Goal: Task Accomplishment & Management: Use online tool/utility

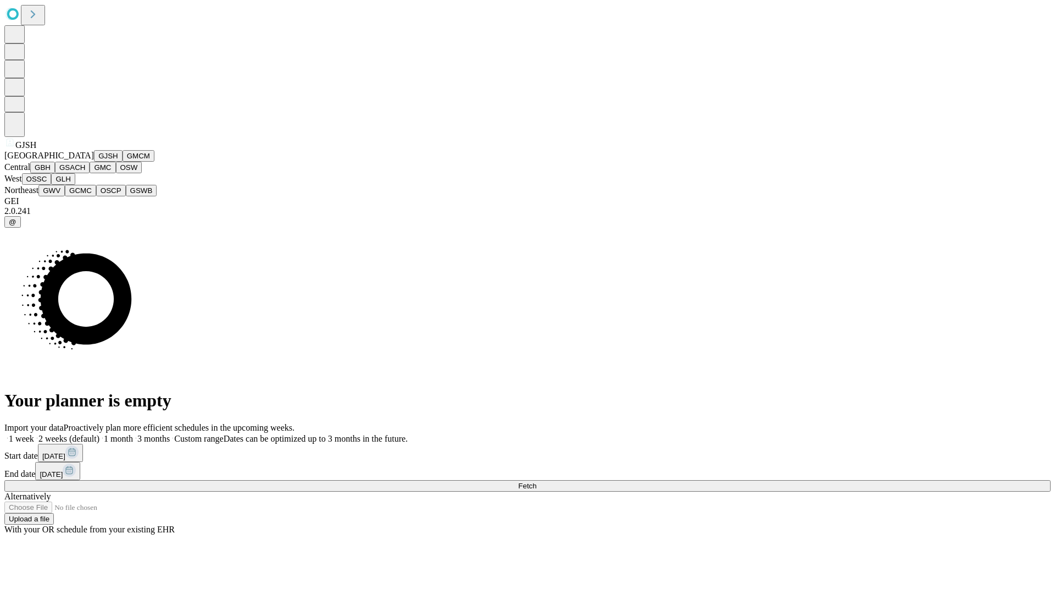
click at [94, 162] on button "GJSH" at bounding box center [108, 156] width 29 height 12
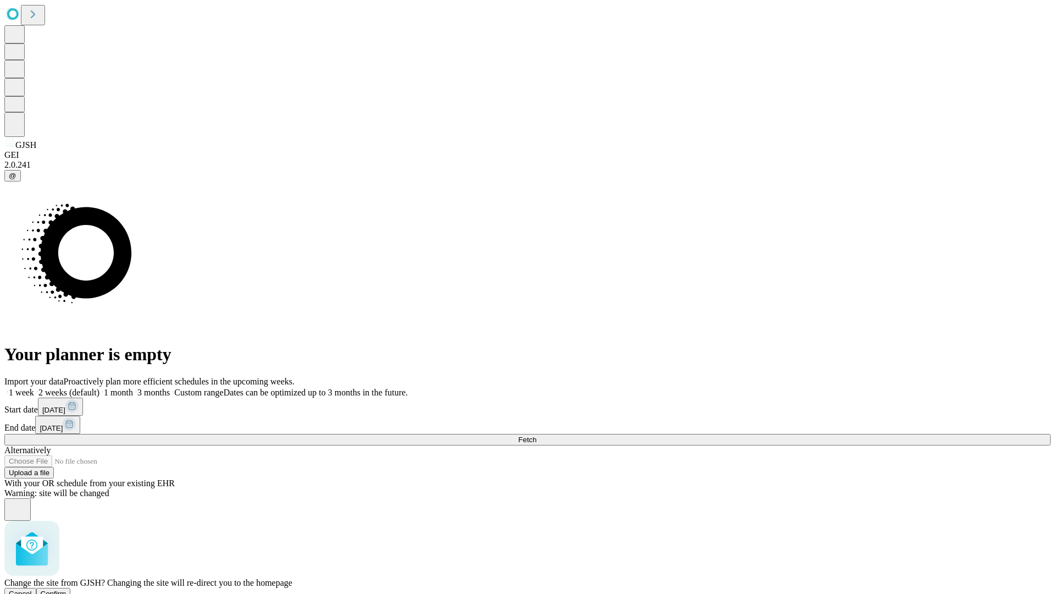
click at [67, 589] on span "Confirm" at bounding box center [54, 593] width 26 height 8
click at [34, 388] on label "1 week" at bounding box center [19, 392] width 30 height 9
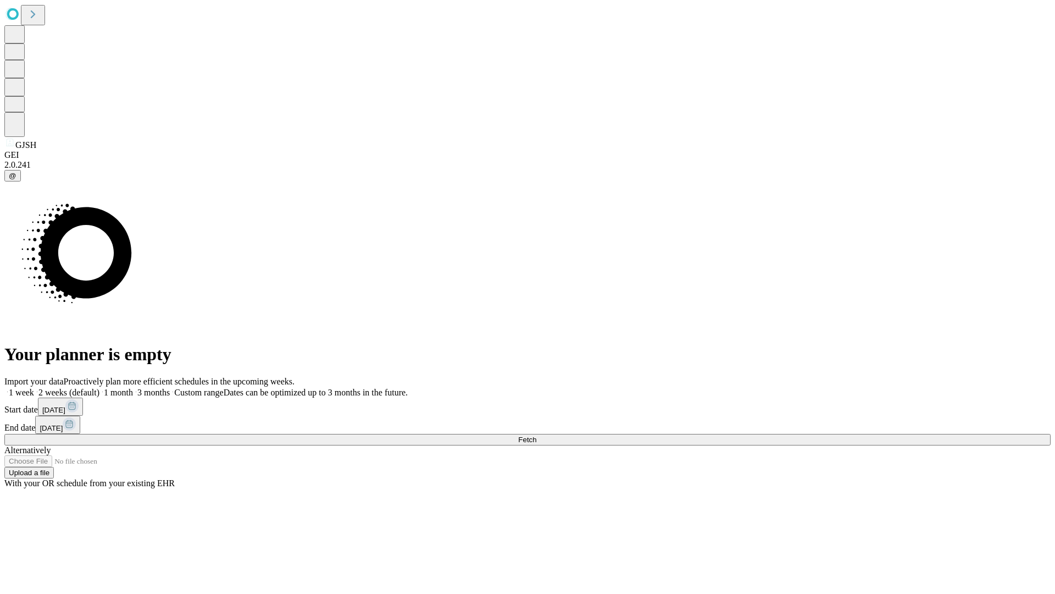
click at [537, 435] on span "Fetch" at bounding box center [527, 439] width 18 height 8
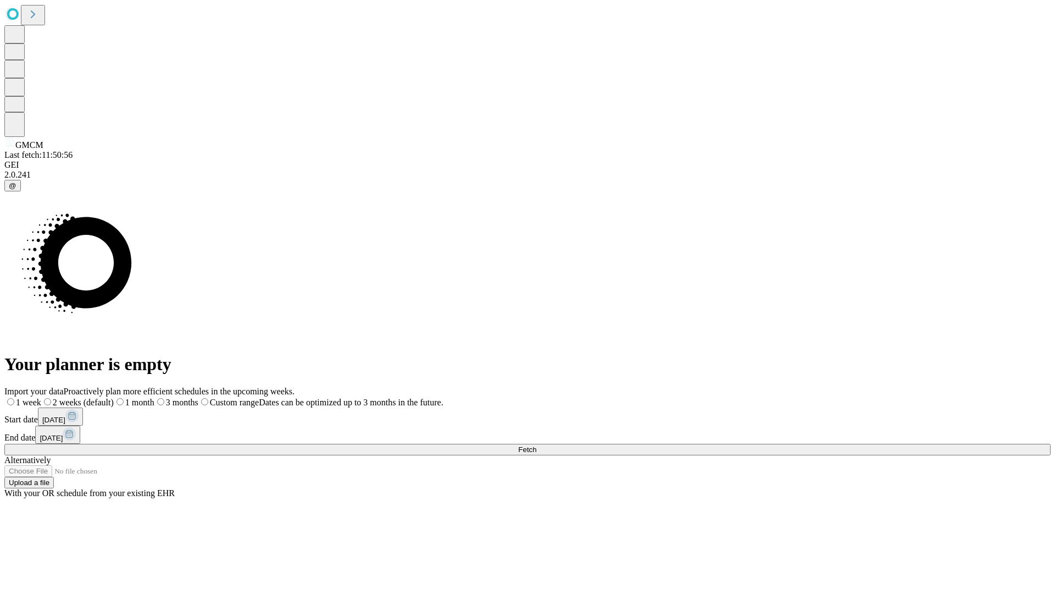
click at [41, 397] on label "1 week" at bounding box center [22, 401] width 37 height 9
click at [537, 445] on span "Fetch" at bounding box center [527, 449] width 18 height 8
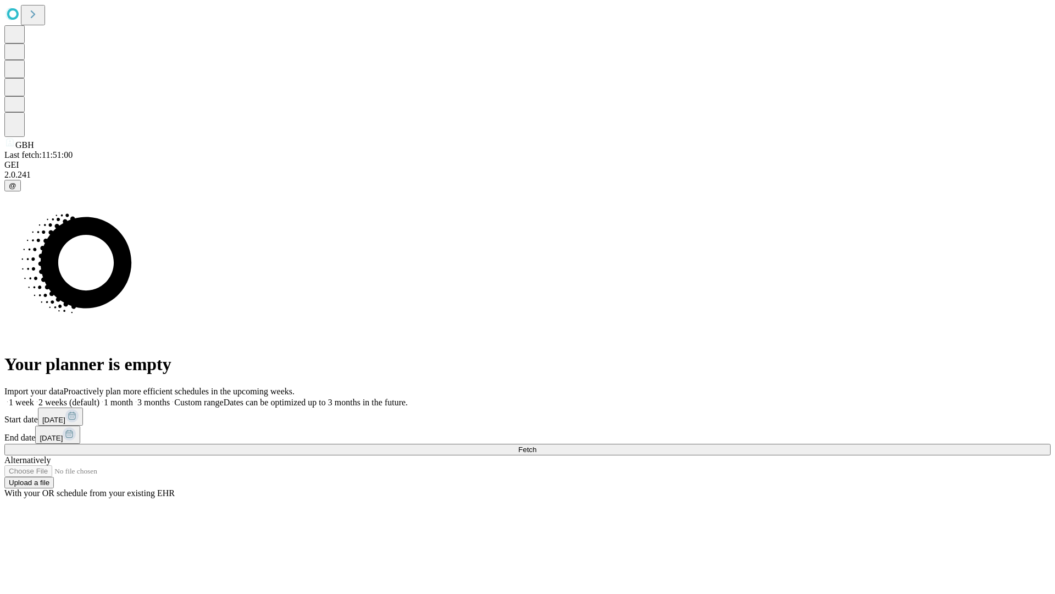
click at [34, 397] on label "1 week" at bounding box center [19, 401] width 30 height 9
click at [537, 445] on span "Fetch" at bounding box center [527, 449] width 18 height 8
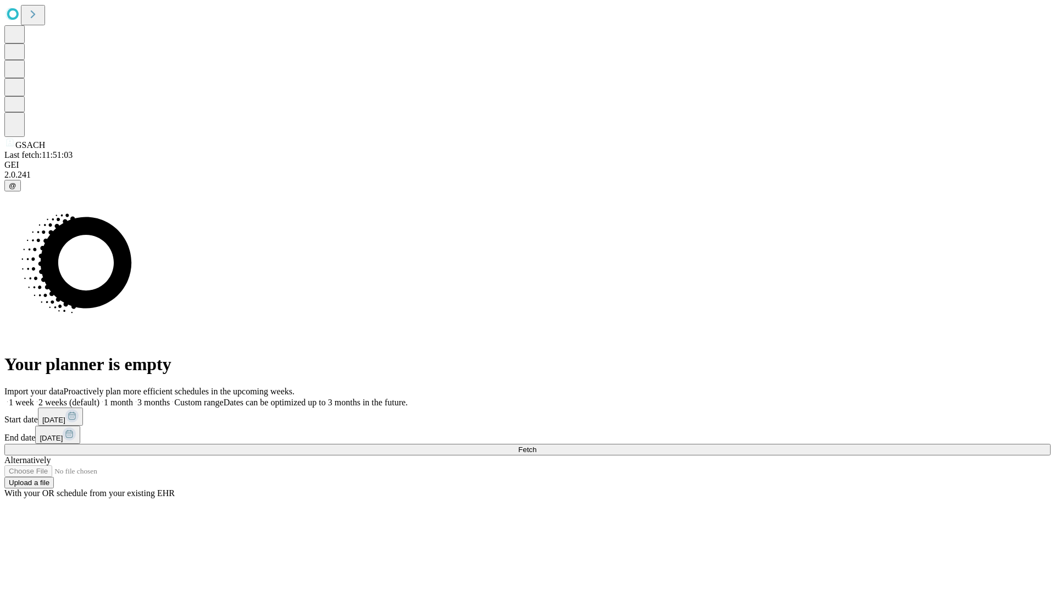
click at [537, 445] on span "Fetch" at bounding box center [527, 449] width 18 height 8
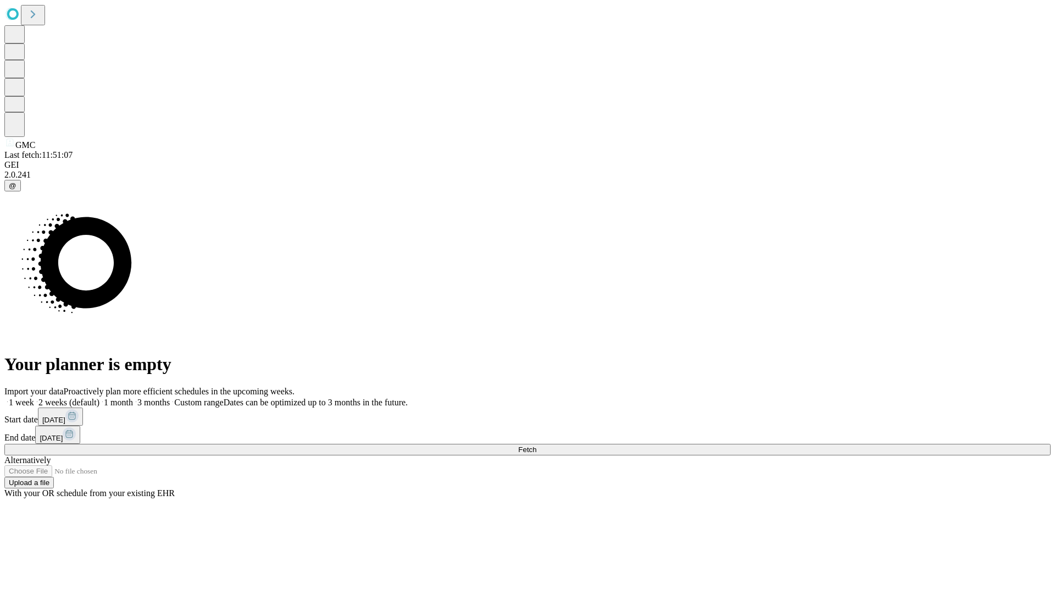
click at [34, 397] on label "1 week" at bounding box center [19, 401] width 30 height 9
click at [537, 445] on span "Fetch" at bounding box center [527, 449] width 18 height 8
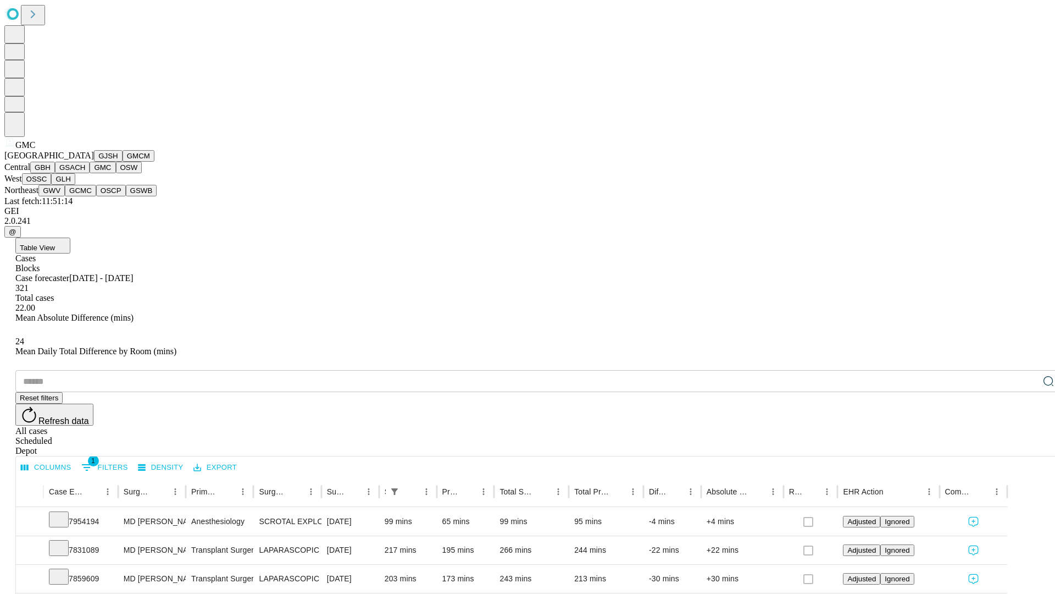
click at [116, 173] on button "OSW" at bounding box center [129, 168] width 26 height 12
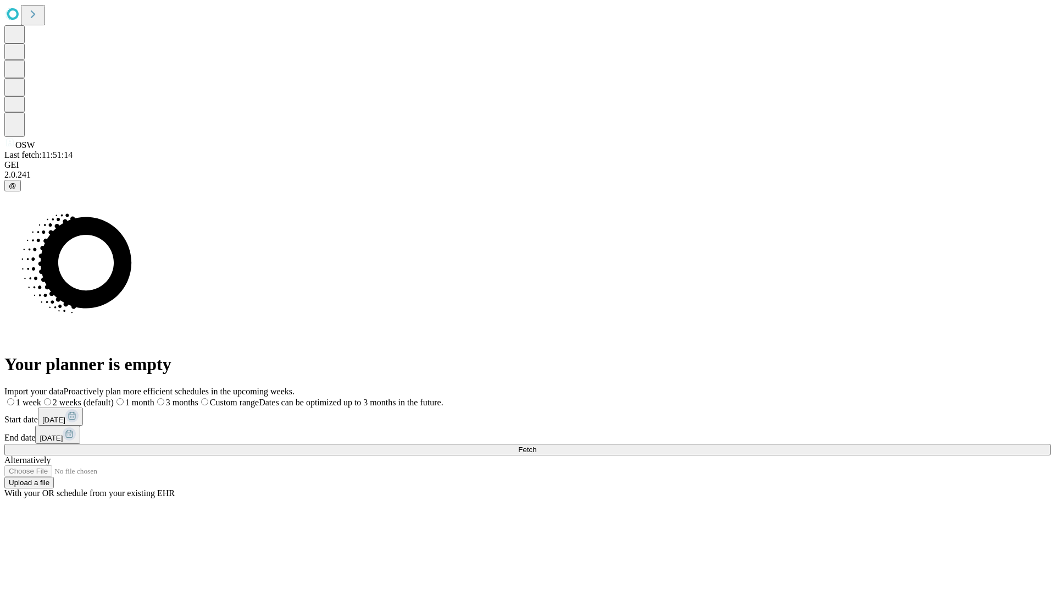
click at [41, 397] on label "1 week" at bounding box center [22, 401] width 37 height 9
click at [537, 445] on span "Fetch" at bounding box center [527, 449] width 18 height 8
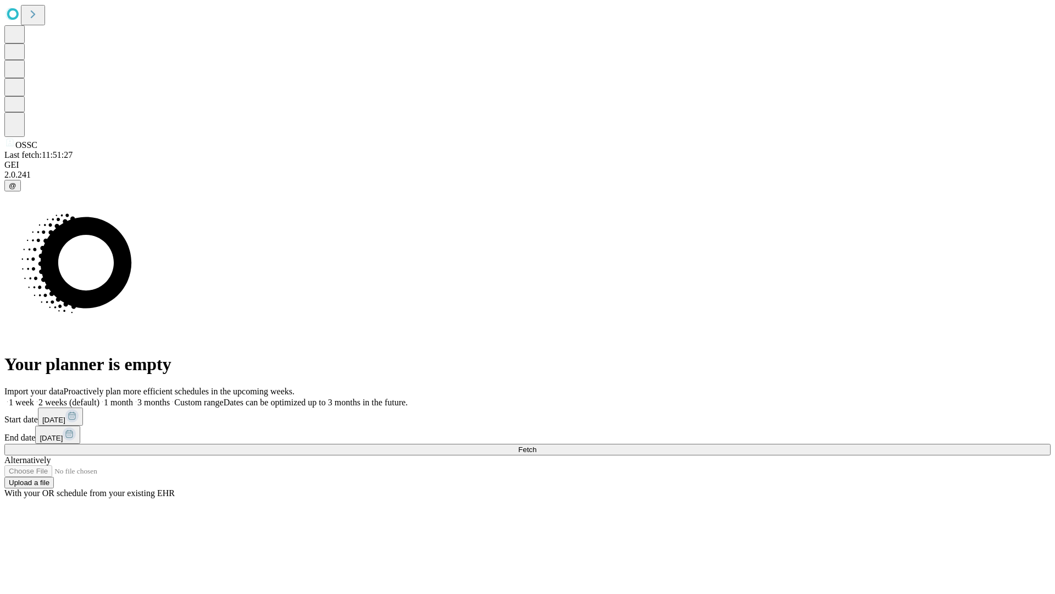
click at [34, 397] on label "1 week" at bounding box center [19, 401] width 30 height 9
click at [537, 445] on span "Fetch" at bounding box center [527, 449] width 18 height 8
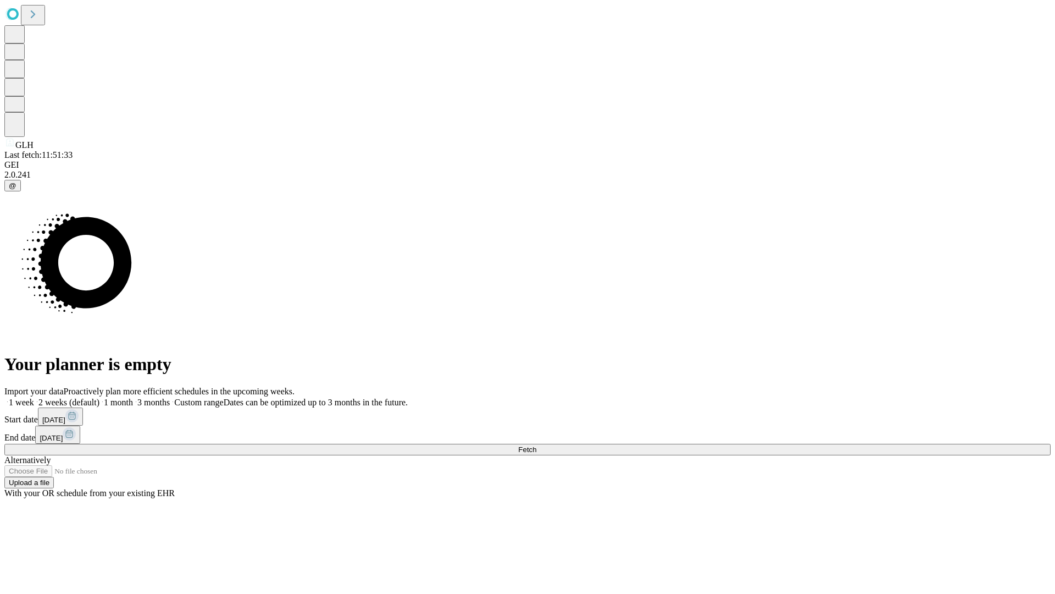
click at [34, 397] on label "1 week" at bounding box center [19, 401] width 30 height 9
click at [537, 445] on span "Fetch" at bounding box center [527, 449] width 18 height 8
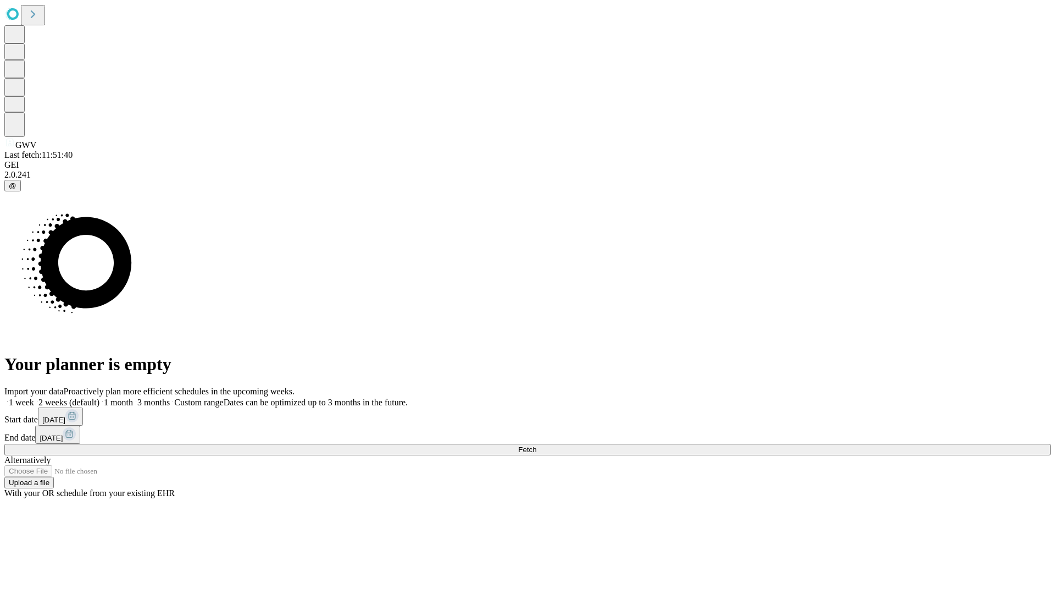
click at [34, 397] on label "1 week" at bounding box center [19, 401] width 30 height 9
click at [537, 445] on span "Fetch" at bounding box center [527, 449] width 18 height 8
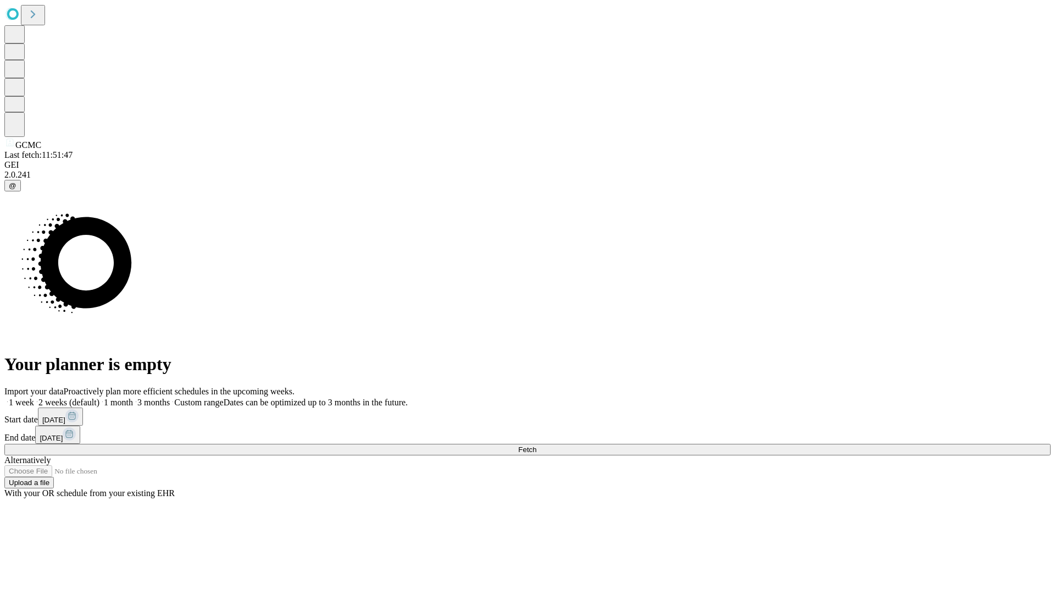
click at [34, 397] on label "1 week" at bounding box center [19, 401] width 30 height 9
click at [537, 445] on span "Fetch" at bounding box center [527, 449] width 18 height 8
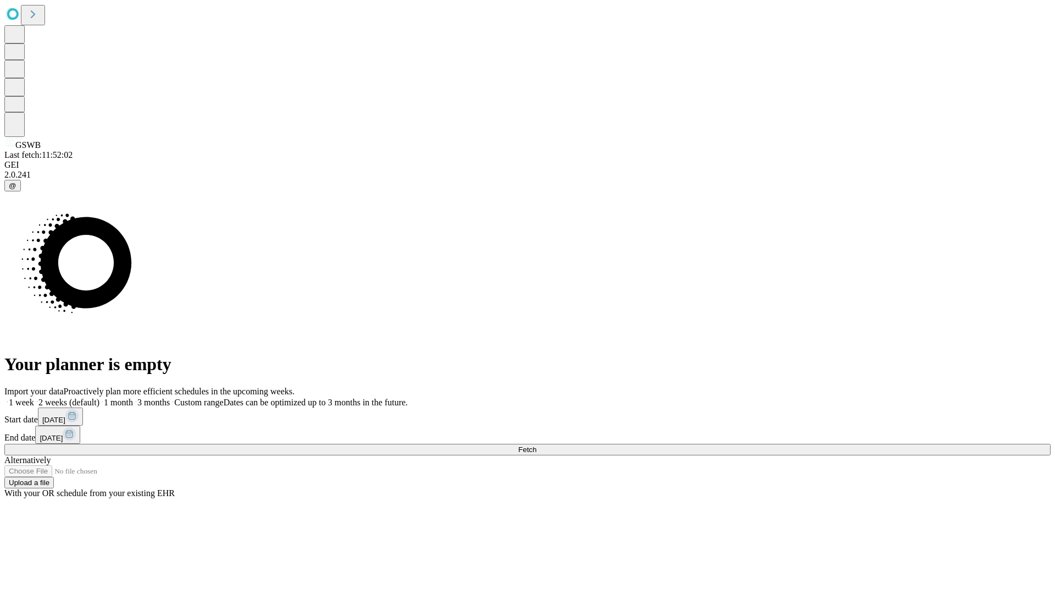
click at [34, 397] on label "1 week" at bounding box center [19, 401] width 30 height 9
click at [537, 445] on span "Fetch" at bounding box center [527, 449] width 18 height 8
